Goal: Transaction & Acquisition: Purchase product/service

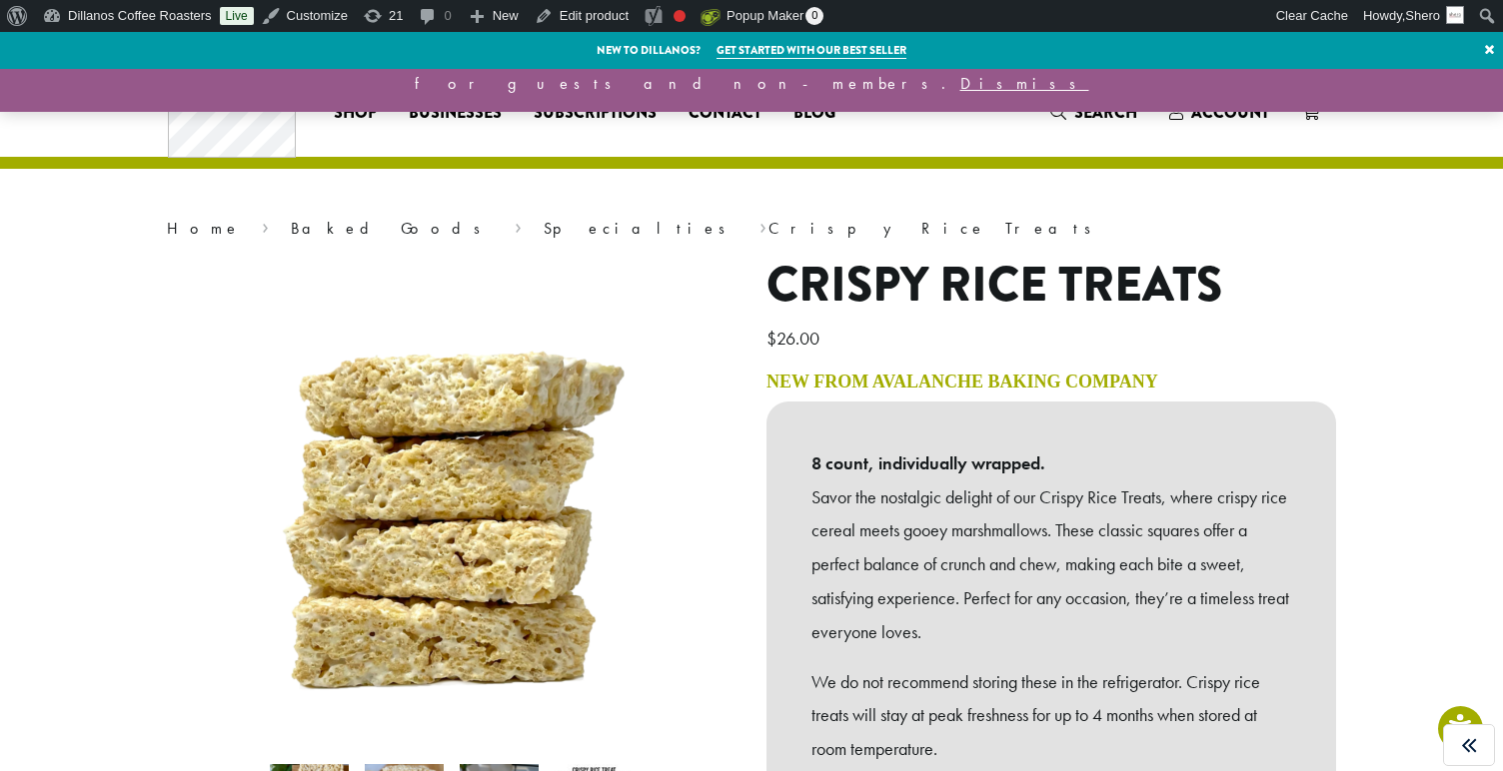
click at [768, 278] on h1 "Crispy Rice Treats" at bounding box center [1051, 286] width 570 height 58
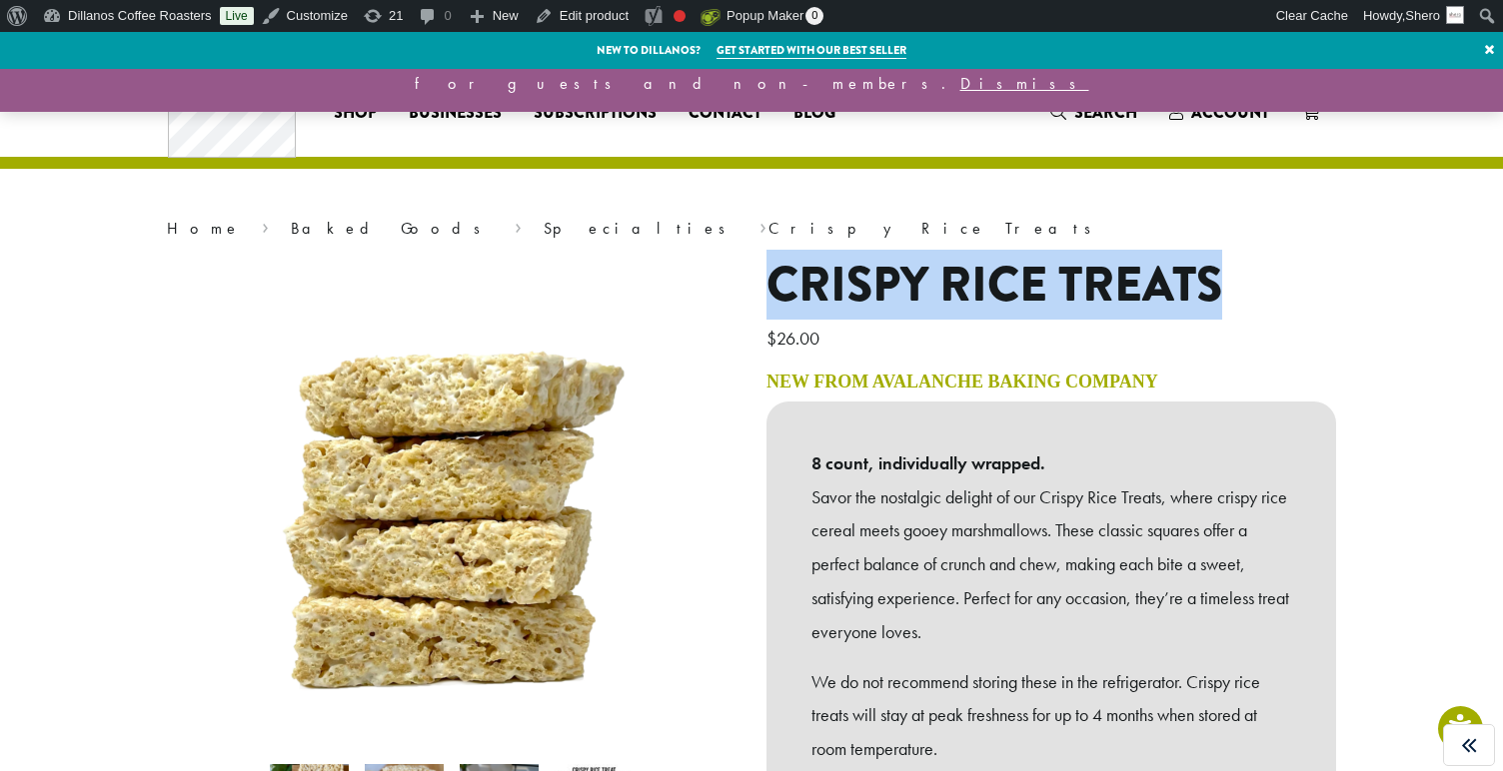
drag, startPoint x: 767, startPoint y: 278, endPoint x: 1162, endPoint y: 286, distance: 394.8
click at [1162, 286] on h1 "Crispy Rice Treats" at bounding box center [1051, 286] width 570 height 58
copy h1 "Crispy Rice Treats"
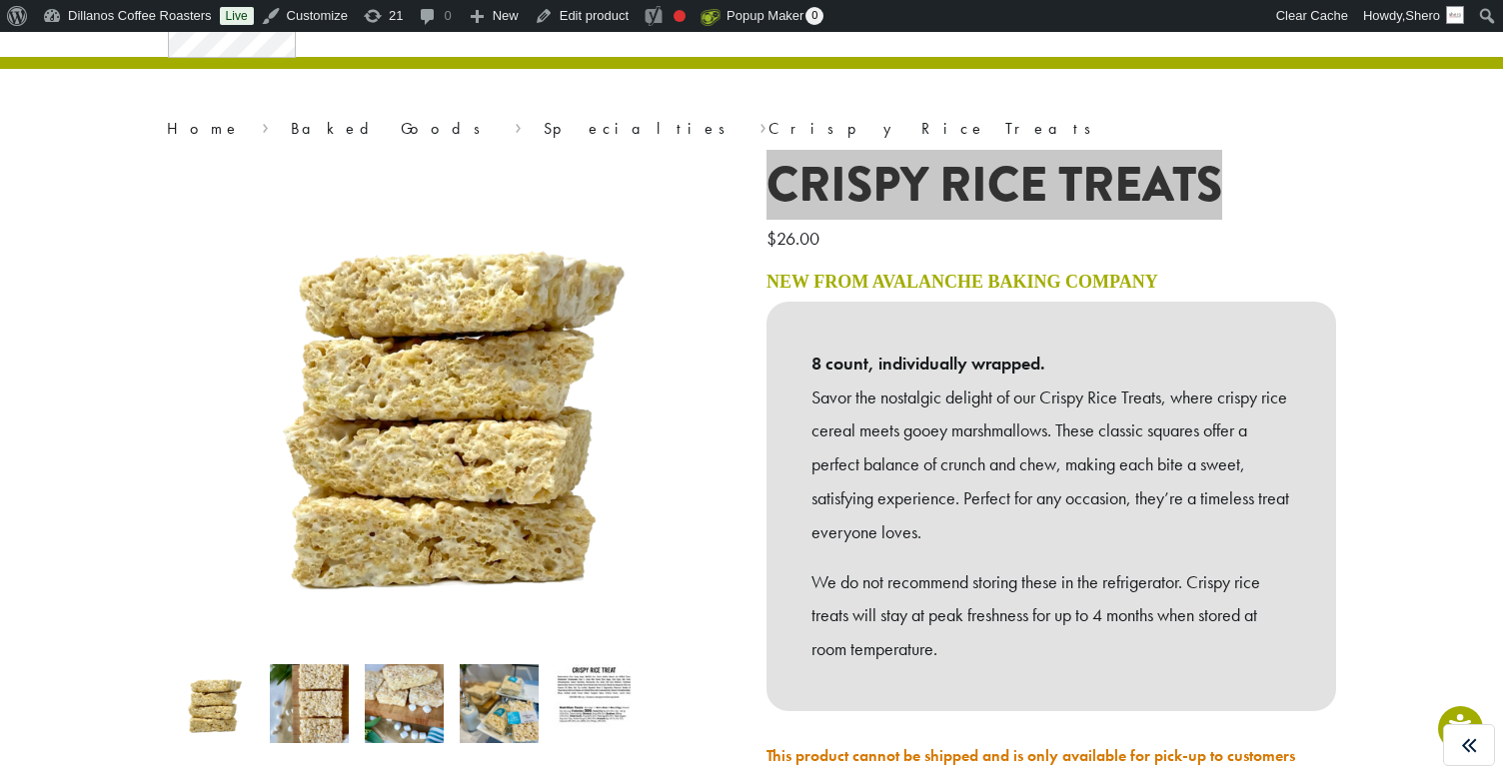
scroll to position [104, 0]
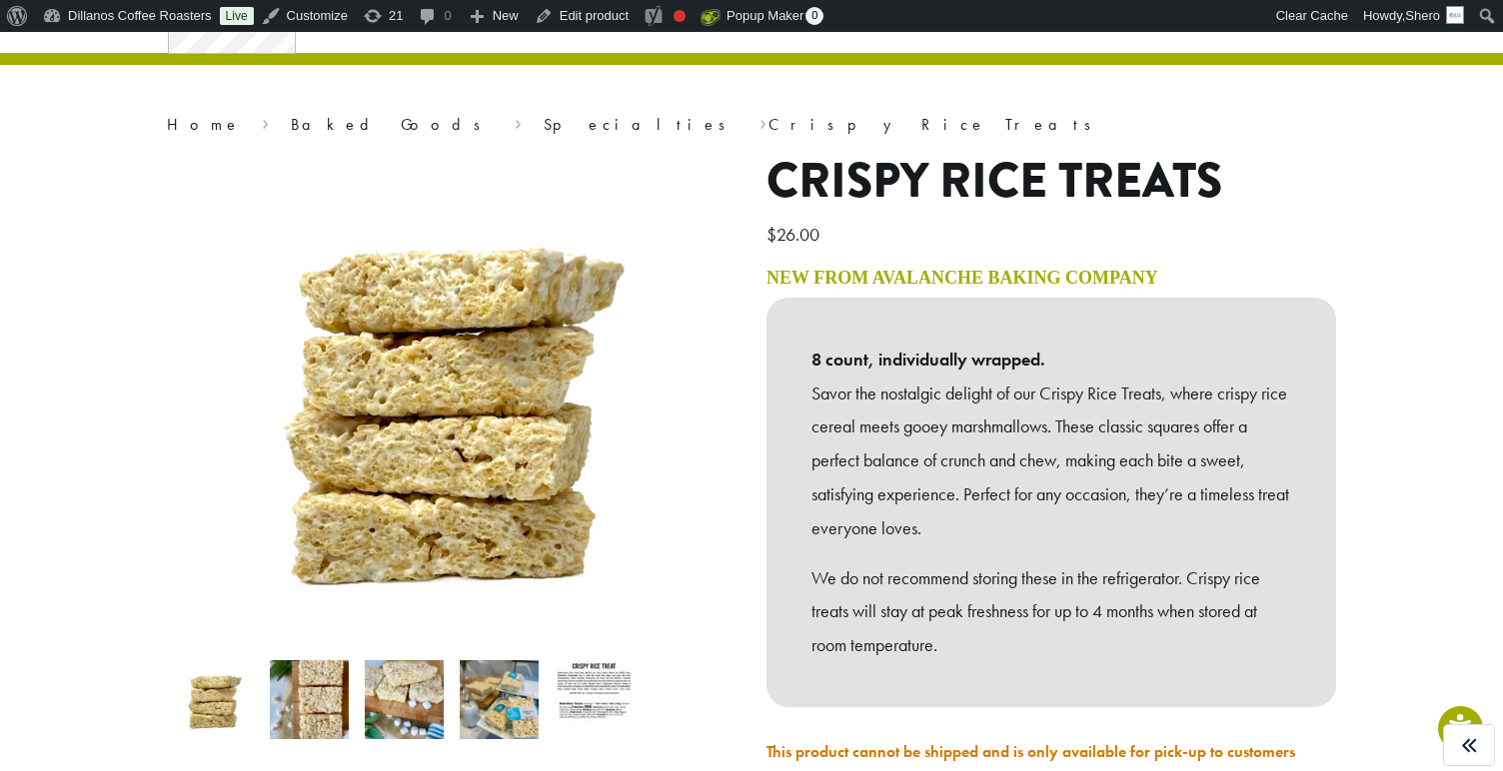
click at [1137, 112] on div "Home › Baked Goods › Specialties › Crispy Rice Treats Crispy Rice Treats $ 26.0…" at bounding box center [751, 448] width 1199 height 967
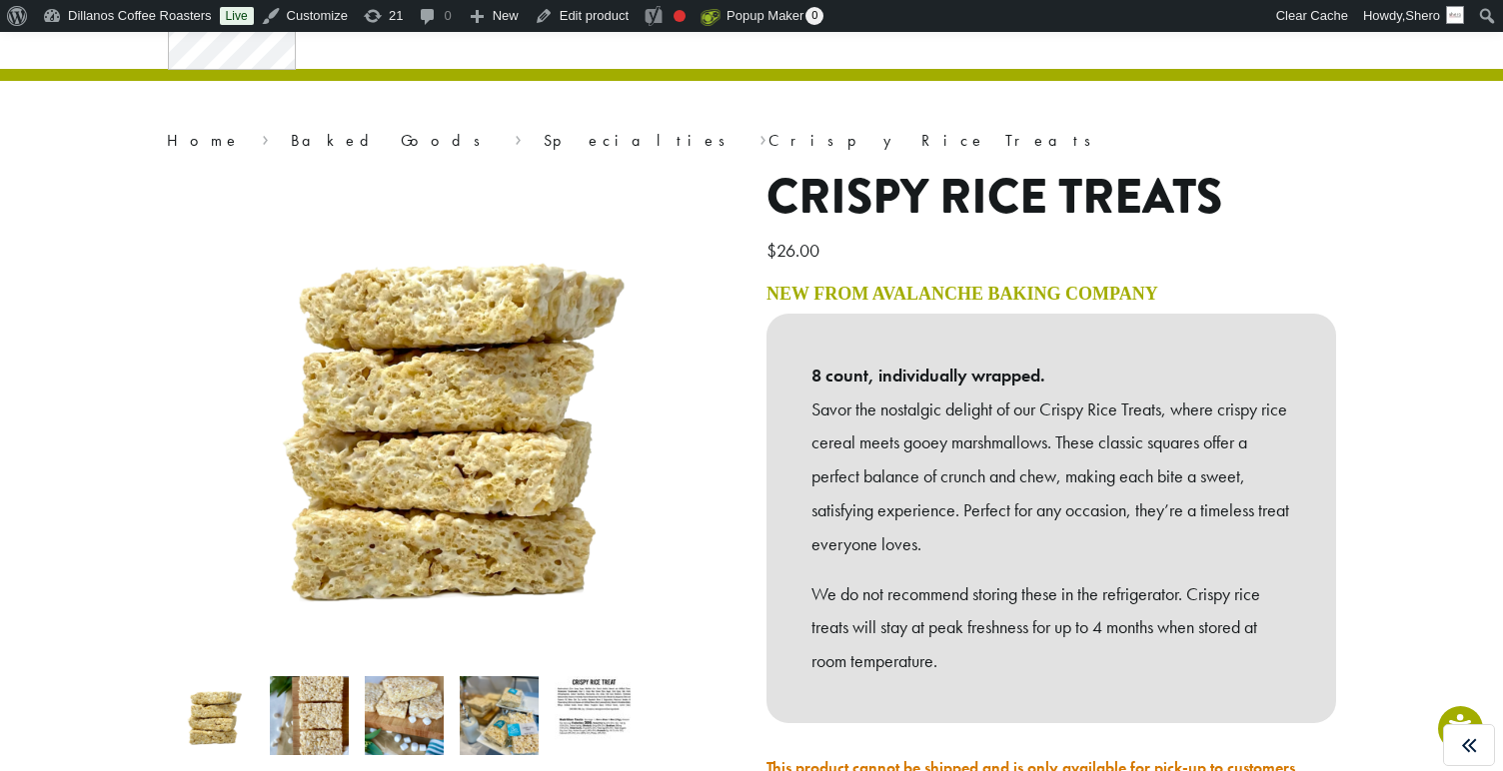
scroll to position [87, 0]
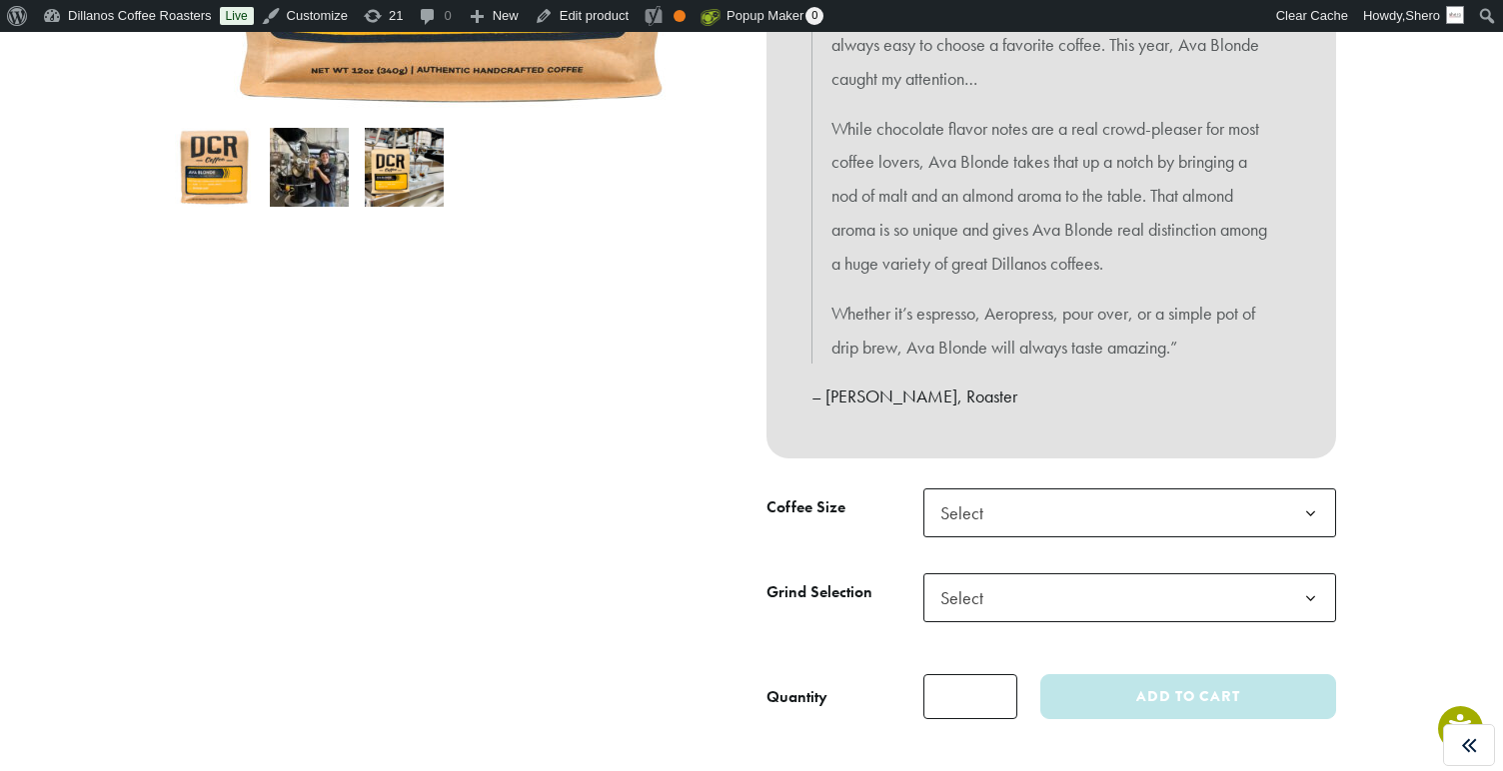
scroll to position [604, 0]
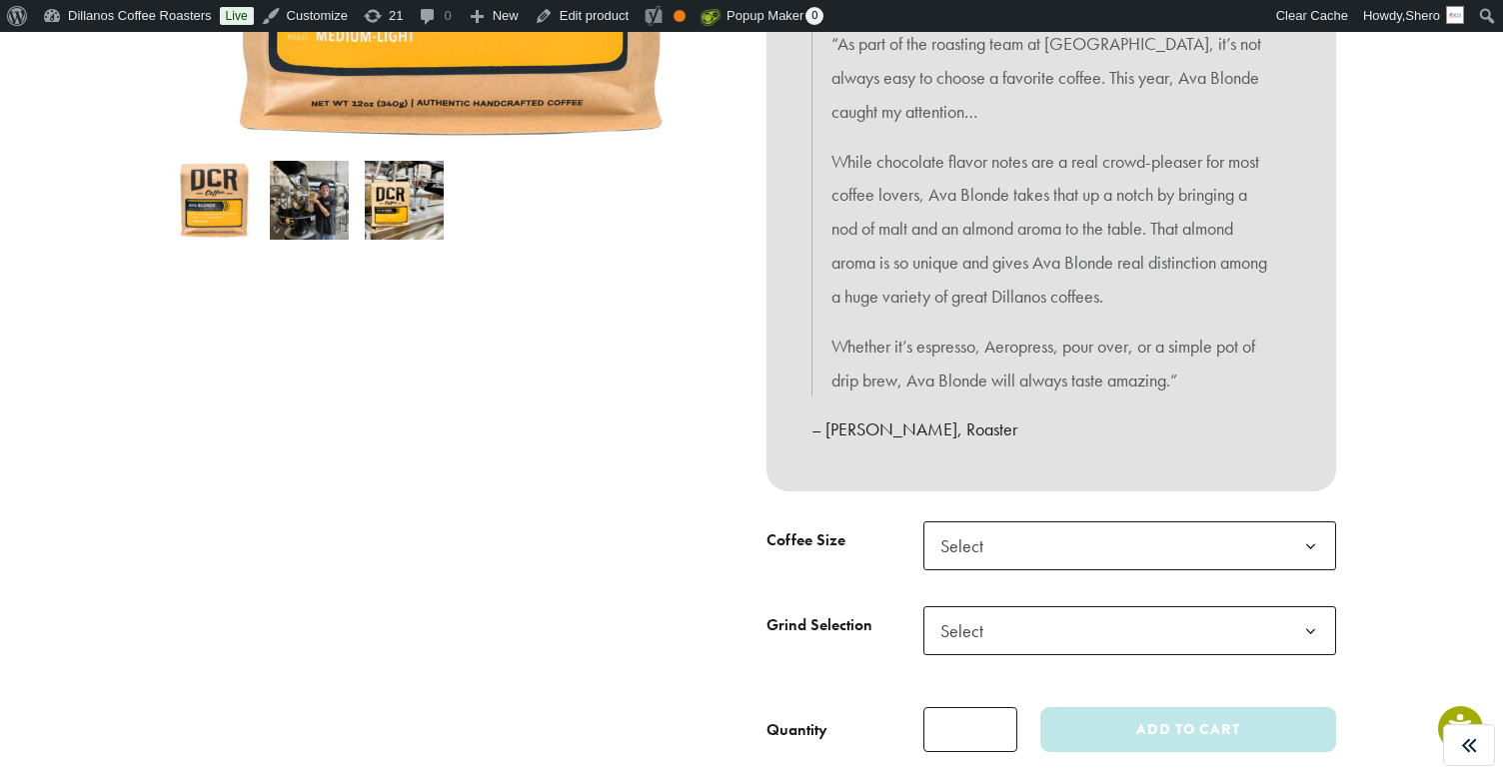
click at [980, 547] on span "Select" at bounding box center [967, 546] width 71 height 39
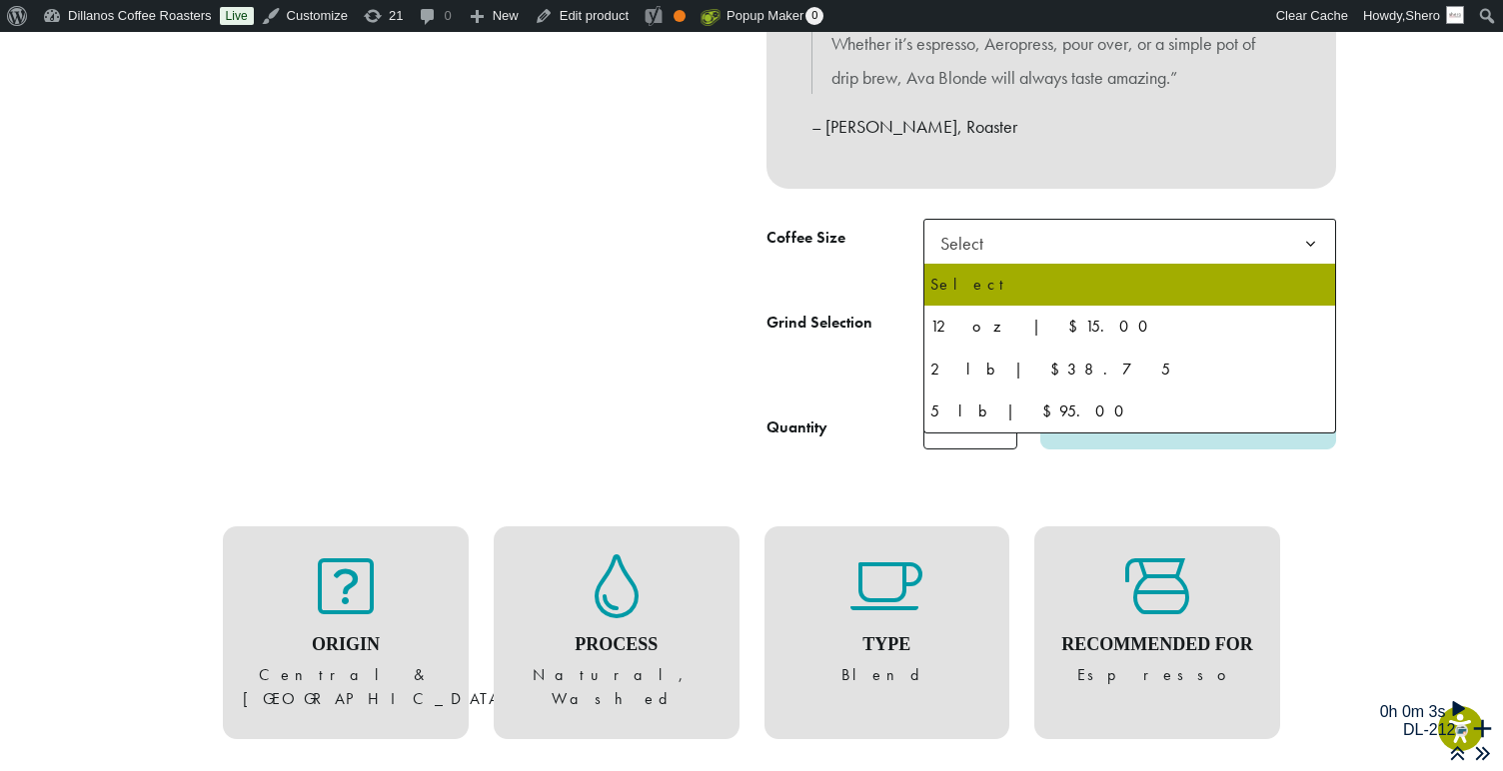
scroll to position [0, 0]
